Goal: Information Seeking & Learning: Learn about a topic

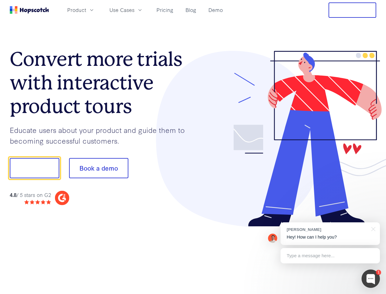
click at [193, 147] on div at bounding box center [285, 139] width 184 height 176
click at [86, 10] on span "Product" at bounding box center [76, 10] width 19 height 8
click at [135, 10] on span "Use Cases" at bounding box center [122, 10] width 25 height 8
click at [353, 10] on button "Free Trial" at bounding box center [353, 9] width 48 height 15
click at [34, 168] on button "Show me!" at bounding box center [35, 168] width 50 height 20
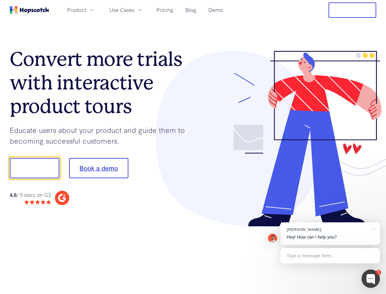
click at [99, 168] on button "Book a demo" at bounding box center [98, 168] width 59 height 20
click at [371, 278] on div at bounding box center [371, 278] width 18 height 18
click at [330, 233] on div "[PERSON_NAME] Hey! How can I help you?" at bounding box center [330, 233] width 99 height 23
click at [373, 228] on div at bounding box center [323, 167] width 115 height 204
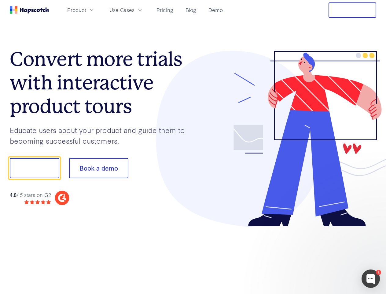
click at [330, 255] on div at bounding box center [323, 208] width 115 height 122
